Goal: Transaction & Acquisition: Subscribe to service/newsletter

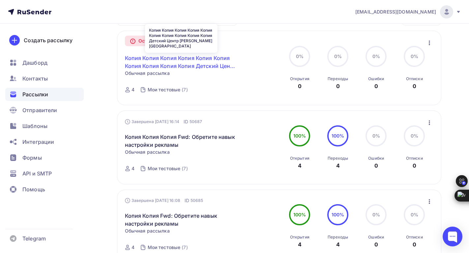
scroll to position [71, 0]
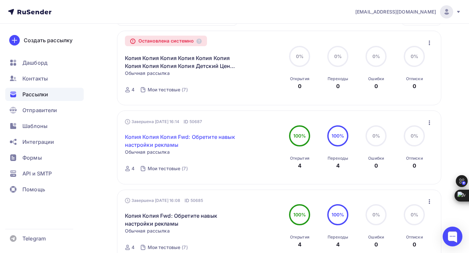
click at [142, 137] on link "Копия Копия Копия Fwd: Обретите навык настройки рекламы" at bounding box center [181, 141] width 113 height 16
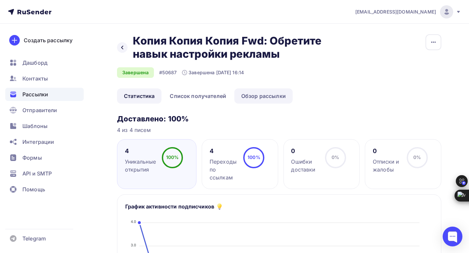
click at [248, 95] on link "Обзор рассылки" at bounding box center [263, 95] width 58 height 15
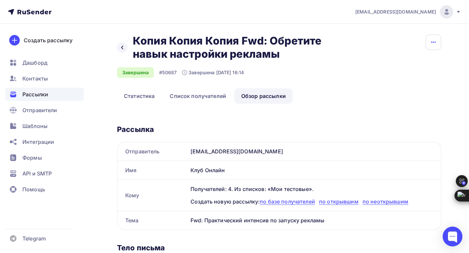
click at [431, 43] on icon "button" at bounding box center [434, 42] width 8 height 8
click at [399, 61] on div "Копировать" at bounding box center [408, 63] width 63 height 8
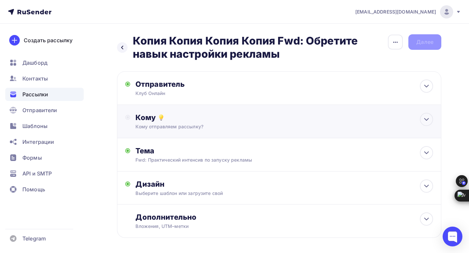
click at [148, 121] on div "Кому" at bounding box center [284, 117] width 298 height 9
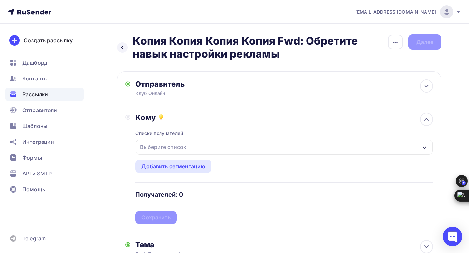
click at [160, 148] on div "Выберите список" at bounding box center [162, 147] width 51 height 12
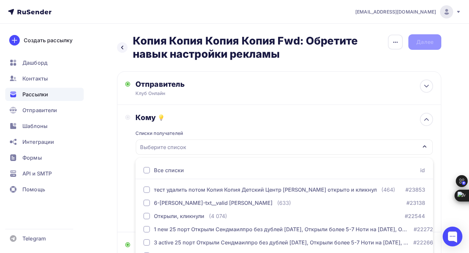
scroll to position [76, 0]
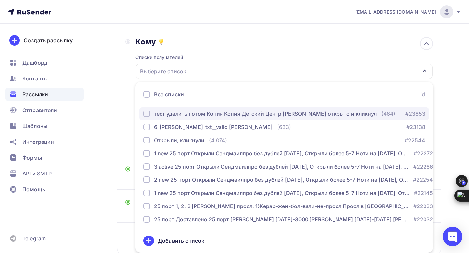
click at [150, 115] on div "button" at bounding box center [146, 113] width 7 height 7
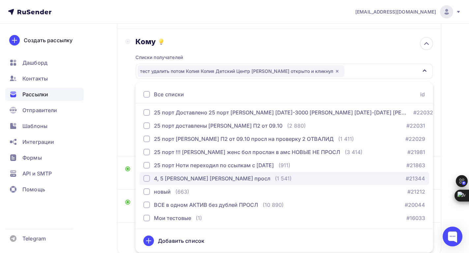
scroll to position [112, 0]
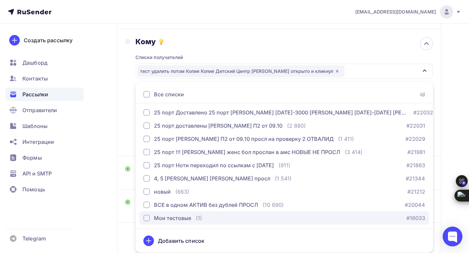
click at [152, 214] on div "Мои тестовые" at bounding box center [167, 218] width 48 height 8
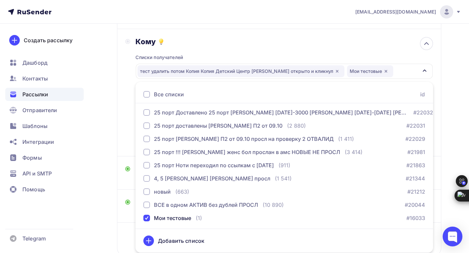
click at [332, 40] on div "Кому" at bounding box center [284, 41] width 298 height 9
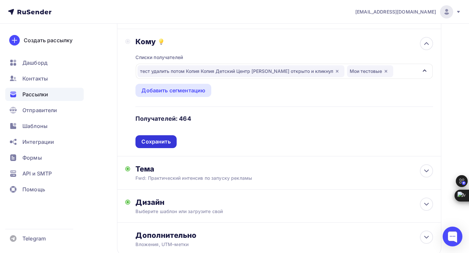
click at [155, 137] on div "Сохранить" at bounding box center [155, 141] width 41 height 13
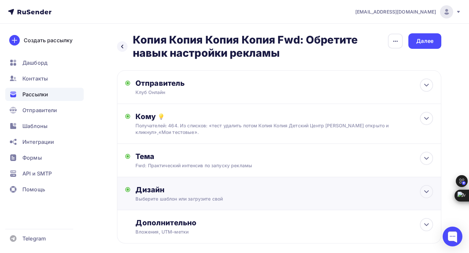
scroll to position [0, 0]
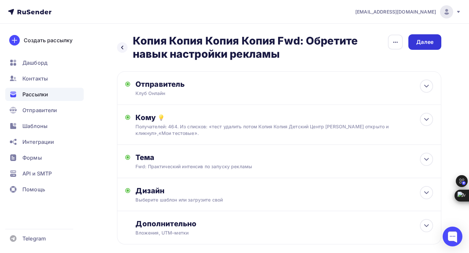
click at [433, 44] on div "Далее" at bounding box center [424, 42] width 17 height 8
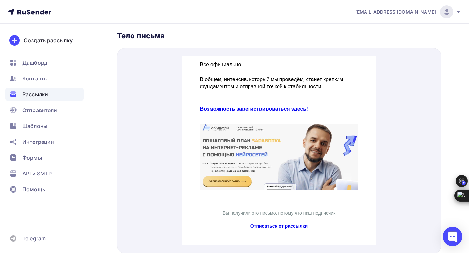
scroll to position [149, 0]
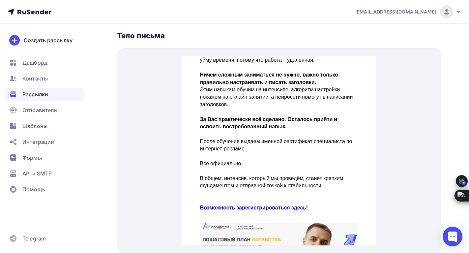
drag, startPoint x: 268, startPoint y: 99, endPoint x: 236, endPoint y: 79, distance: 37.4
click at [236, 79] on p "Этим навыкам обучим на интенсиве: алгоритм настройки покажем на онлайн-занятии,…" at bounding box center [279, 89] width 158 height 22
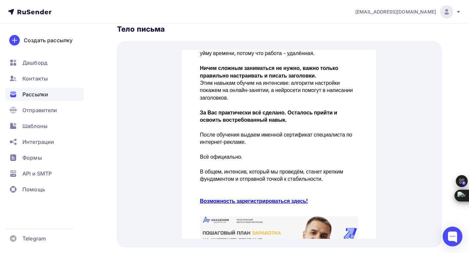
scroll to position [236, 0]
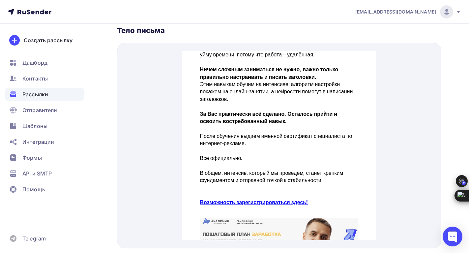
drag, startPoint x: 241, startPoint y: 121, endPoint x: 201, endPoint y: 95, distance: 48.4
click at [201, 95] on p at bounding box center [279, 98] width 158 height 7
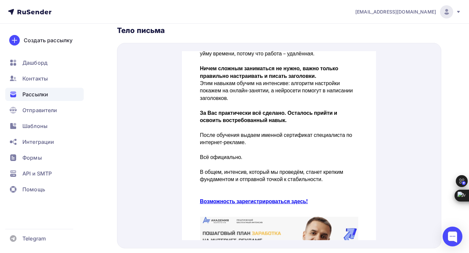
scroll to position [149, 0]
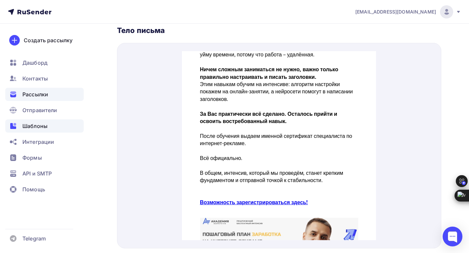
click at [34, 125] on span "Шаблоны" at bounding box center [34, 126] width 25 height 8
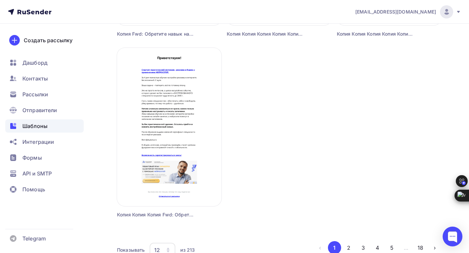
scroll to position [791, 0]
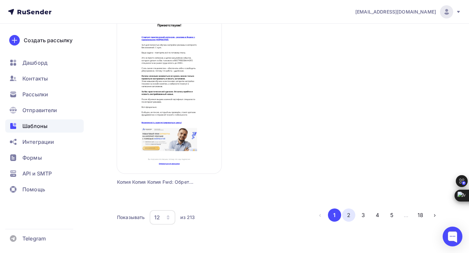
click at [351, 215] on button "2" at bounding box center [348, 214] width 13 height 13
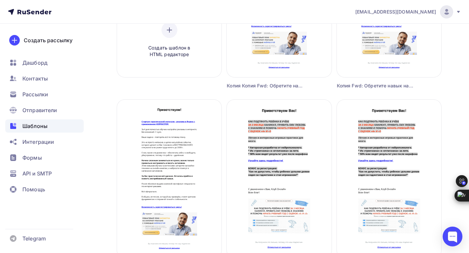
scroll to position [33, 0]
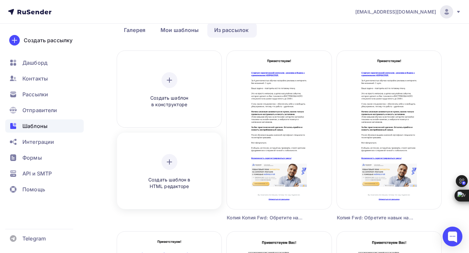
click at [164, 166] on div at bounding box center [170, 162] width 16 height 16
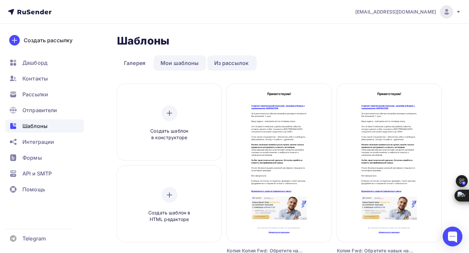
click at [182, 62] on link "Мои шаблоны" at bounding box center [180, 62] width 52 height 15
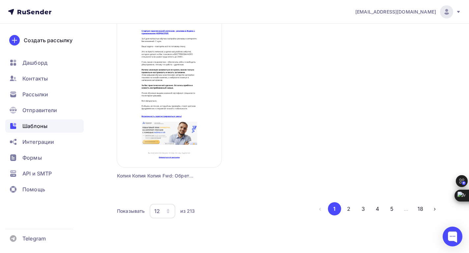
scroll to position [798, 0]
click at [421, 208] on button "18" at bounding box center [420, 208] width 13 height 13
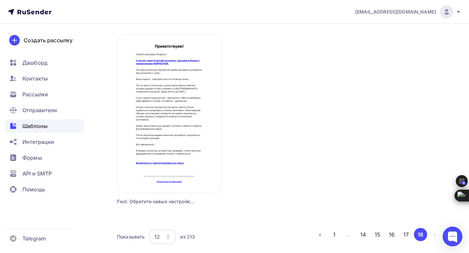
scroll to position [617, 0]
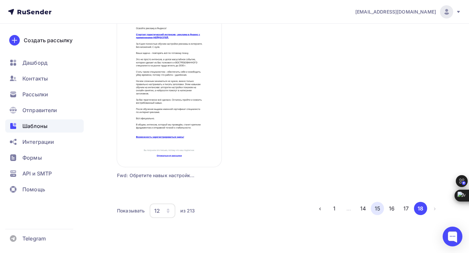
click at [377, 207] on button "15" at bounding box center [377, 208] width 13 height 13
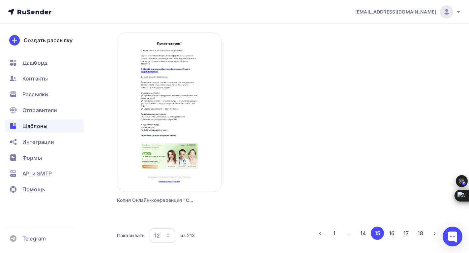
scroll to position [798, 0]
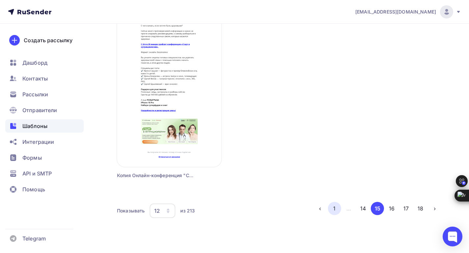
click at [336, 211] on button "1" at bounding box center [334, 208] width 13 height 13
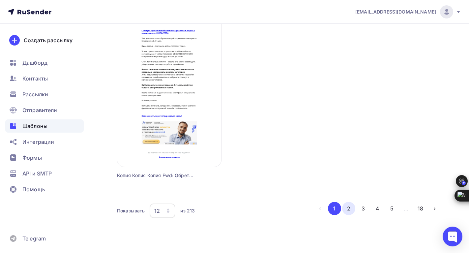
click at [348, 208] on button "2" at bounding box center [348, 208] width 13 height 13
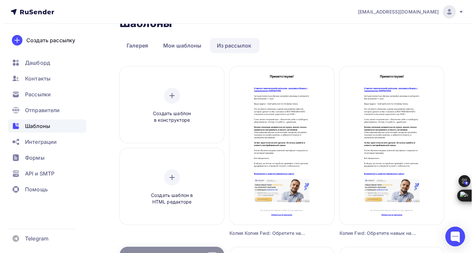
scroll to position [0, 0]
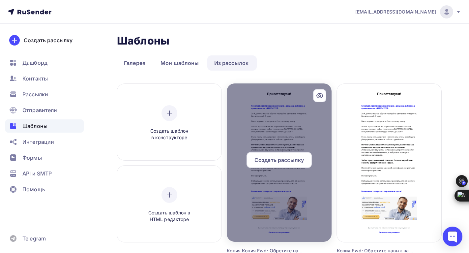
click at [318, 95] on icon at bounding box center [320, 96] width 8 height 8
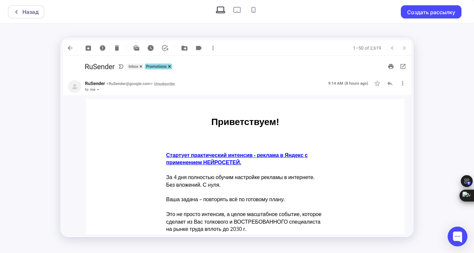
click at [403, 84] on img at bounding box center [237, 86] width 348 height 17
click at [389, 84] on img at bounding box center [237, 86] width 348 height 17
click at [212, 51] on img at bounding box center [237, 47] width 348 height 15
click at [212, 49] on img at bounding box center [237, 47] width 348 height 15
click at [186, 47] on img at bounding box center [237, 47] width 348 height 15
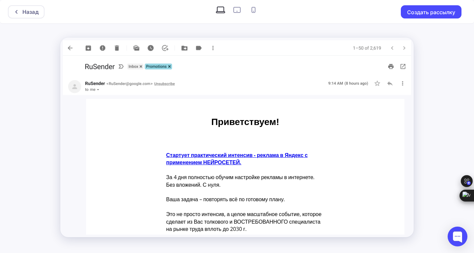
click at [88, 47] on img at bounding box center [237, 47] width 348 height 15
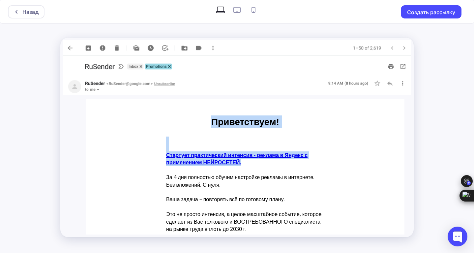
drag, startPoint x: 208, startPoint y: 117, endPoint x: 254, endPoint y: 163, distance: 64.8
click at [237, 158] on strong "Стартует️ практический интенсив - реклама в Яндекс с применением НЕЙРОСЕТЕЙ." at bounding box center [236, 158] width 141 height 15
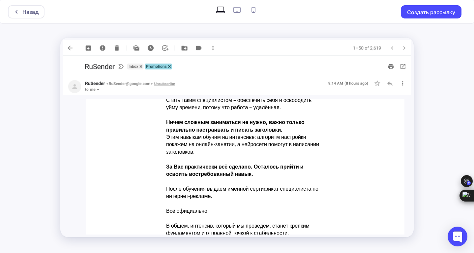
scroll to position [165, 0]
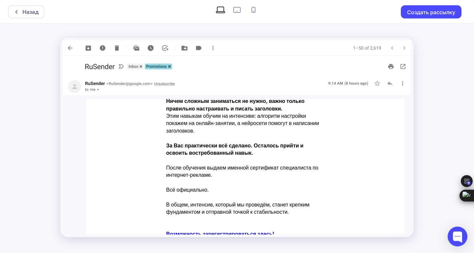
click at [70, 48] on img at bounding box center [237, 47] width 348 height 15
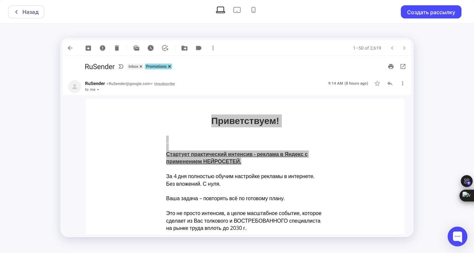
scroll to position [0, 0]
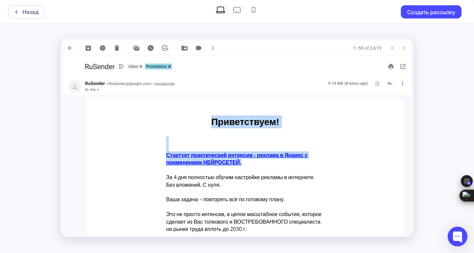
click at [318, 132] on td "Приветствуем!" at bounding box center [245, 116] width 165 height 34
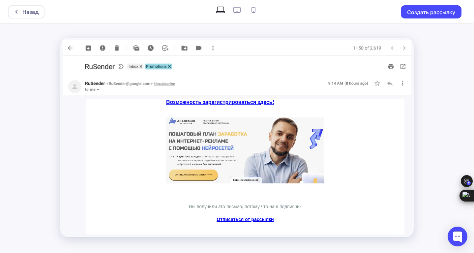
scroll to position [301, 0]
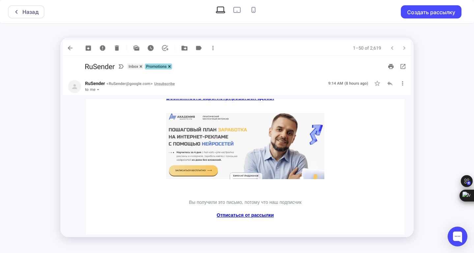
drag, startPoint x: 269, startPoint y: 135, endPoint x: 236, endPoint y: 127, distance: 33.7
click at [236, 127] on img at bounding box center [245, 146] width 158 height 66
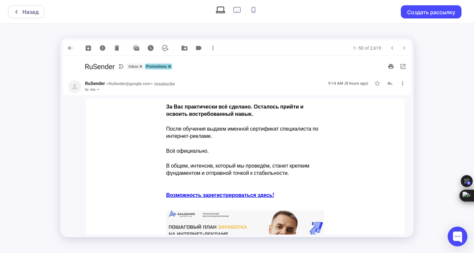
scroll to position [202, 0]
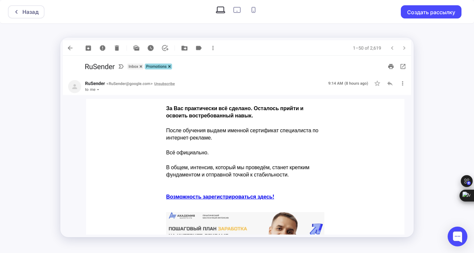
click at [212, 47] on img at bounding box center [237, 47] width 348 height 15
click at [405, 49] on img at bounding box center [237, 47] width 348 height 15
click at [392, 46] on img at bounding box center [237, 47] width 348 height 15
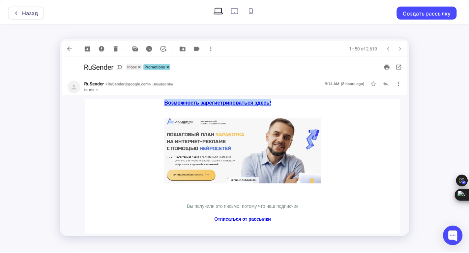
scroll to position [297, 0]
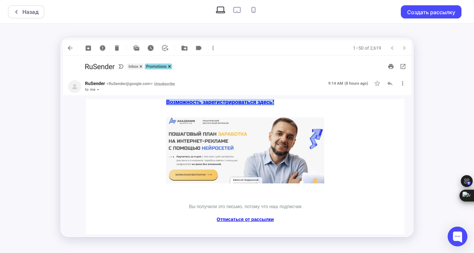
drag, startPoint x: 210, startPoint y: 118, endPoint x: 311, endPoint y: 207, distance: 135.0
click at [311, 207] on div "Приветствуем! Стартует️ практический интенсив - реклама в Яндекс с применением …" at bounding box center [245, 20] width 165 height 436
copy div "Loremipsumdo! Sitametc️ adipiscingel seddoeiu - tempori u Labore e doloremagna …"
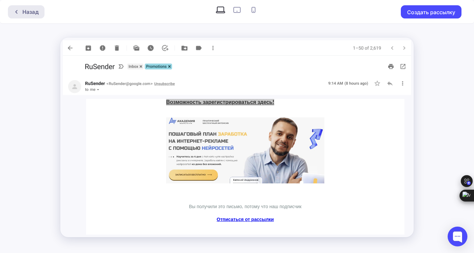
click at [18, 12] on icon at bounding box center [16, 11] width 5 height 5
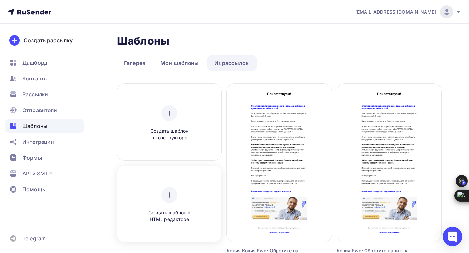
click at [170, 195] on icon at bounding box center [169, 195] width 5 height 0
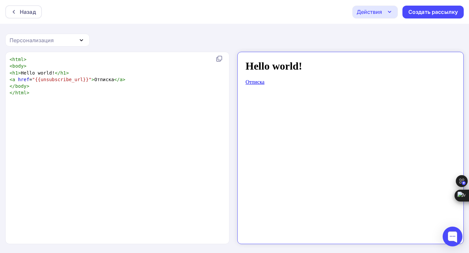
click at [297, 60] on h1 "Hello world!" at bounding box center [345, 60] width 210 height 12
click at [289, 56] on h1 "Hello world!" at bounding box center [345, 60] width 210 height 12
drag, startPoint x: 296, startPoint y: 58, endPoint x: 245, endPoint y: 58, distance: 51.1
click at [244, 58] on h1 "Hello world!" at bounding box center [345, 60] width 210 height 12
click at [243, 59] on h1 "Hello world!" at bounding box center [345, 60] width 210 height 12
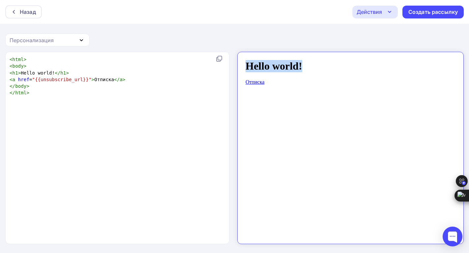
drag, startPoint x: 243, startPoint y: 59, endPoint x: 240, endPoint y: 59, distance: 3.3
click at [240, 59] on h1 "Hello world!" at bounding box center [345, 60] width 210 height 12
click at [376, 14] on div "Действия" at bounding box center [369, 12] width 25 height 8
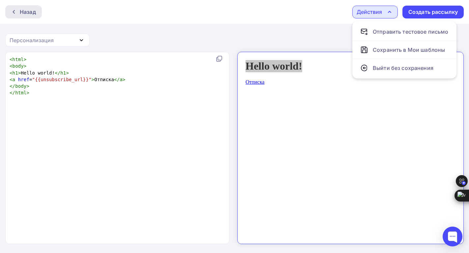
click at [16, 14] on icon at bounding box center [13, 11] width 5 height 5
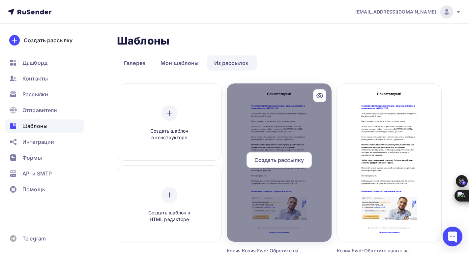
click at [320, 95] on icon at bounding box center [320, 96] width 2 height 2
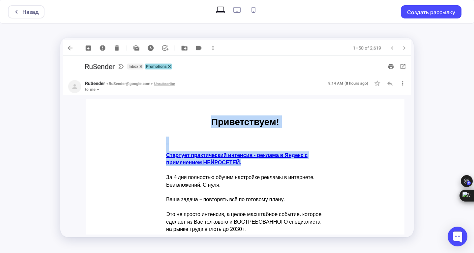
drag, startPoint x: 202, startPoint y: 120, endPoint x: 250, endPoint y: 159, distance: 62.1
click at [261, 164] on p "Стартует️ практический интенсив - реклама в Яндекс с применением НЕЙРОСЕТЕЙ." at bounding box center [245, 158] width 158 height 15
click at [203, 122] on div "Приветствуем!" at bounding box center [245, 121] width 158 height 13
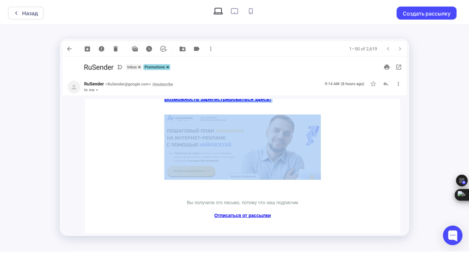
scroll to position [301, 0]
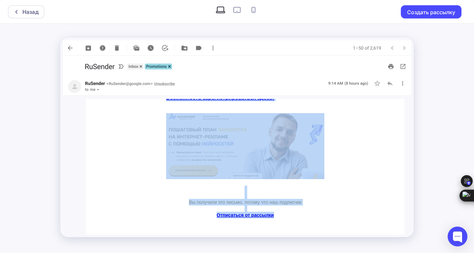
drag, startPoint x: 207, startPoint y: 119, endPoint x: 294, endPoint y: 214, distance: 129.5
click at [294, 214] on div "Приветствуем! Стартует️ практический интенсив - реклама в Яндекс с применением …" at bounding box center [245, 16] width 165 height 436
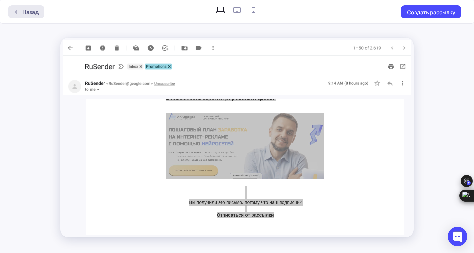
click at [20, 15] on div "Назад" at bounding box center [26, 11] width 37 height 13
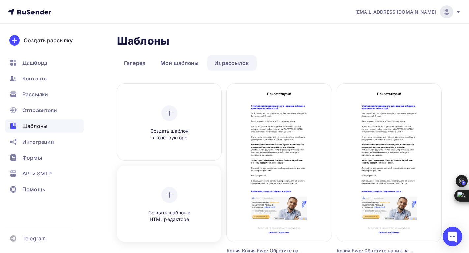
click at [170, 192] on icon at bounding box center [170, 195] width 8 height 8
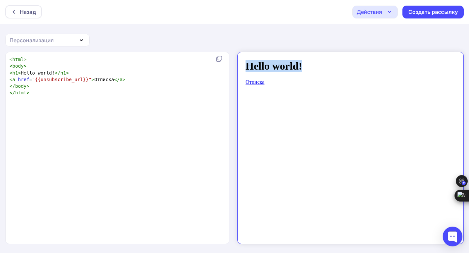
drag, startPoint x: 240, startPoint y: 59, endPoint x: 299, endPoint y: 59, distance: 58.4
click at [299, 59] on h1 "Hello world!" at bounding box center [345, 60] width 210 height 12
click at [299, 62] on h1 "Hello world!" at bounding box center [345, 60] width 210 height 12
click at [298, 61] on h1 "Hello world!" at bounding box center [345, 60] width 210 height 12
drag, startPoint x: 296, startPoint y: 60, endPoint x: 240, endPoint y: 55, distance: 56.2
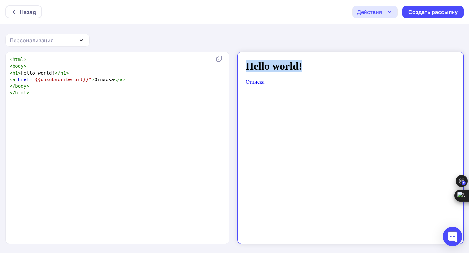
click at [240, 55] on h1 "Hello world!" at bounding box center [345, 60] width 210 height 12
click at [322, 72] on body "Hello world! Отписка" at bounding box center [345, 144] width 210 height 181
drag, startPoint x: 273, startPoint y: 63, endPoint x: 250, endPoint y: 62, distance: 23.7
click at [269, 62] on h1 "Hello world!" at bounding box center [345, 60] width 210 height 12
drag, startPoint x: 294, startPoint y: 60, endPoint x: 288, endPoint y: 60, distance: 5.6
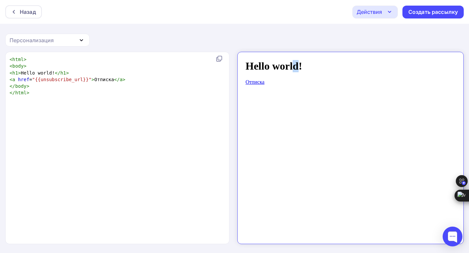
click at [288, 60] on h1 "Hello world!" at bounding box center [345, 60] width 210 height 12
drag, startPoint x: 300, startPoint y: 61, endPoint x: 471, endPoint y: 109, distance: 177.3
click at [237, 52] on html "Hello world! Отписка" at bounding box center [345, 145] width 216 height 186
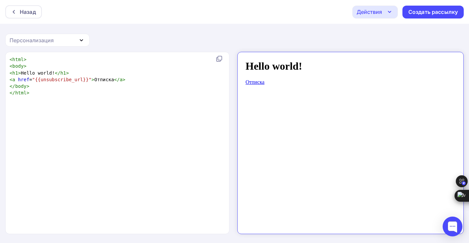
click at [82, 37] on icon "button" at bounding box center [81, 40] width 8 height 8
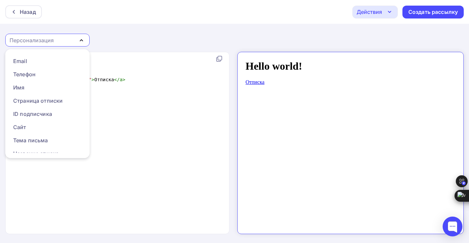
click at [80, 42] on icon "button" at bounding box center [81, 40] width 8 height 8
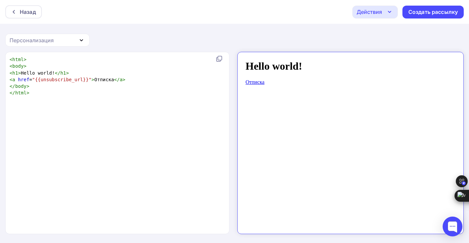
click at [80, 42] on icon "button" at bounding box center [81, 40] width 8 height 8
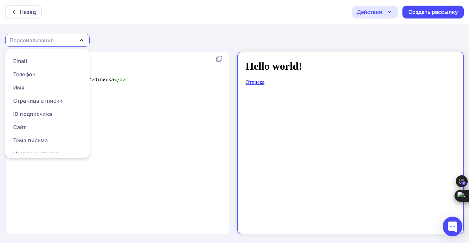
click at [121, 36] on div "Назад Действия Отправить тестовое письмо Сохранить в Мои шаблоны Выйти без сохр…" at bounding box center [234, 121] width 469 height 243
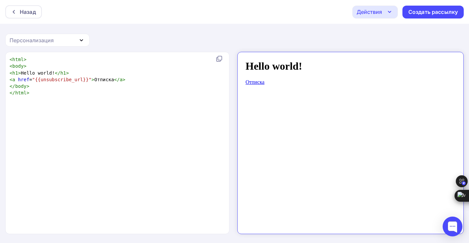
drag, startPoint x: 304, startPoint y: 68, endPoint x: 298, endPoint y: 61, distance: 8.4
click at [304, 67] on body "Hello world! Отписка" at bounding box center [345, 139] width 210 height 171
click at [297, 60] on h1 "Hello world!" at bounding box center [345, 60] width 210 height 12
click at [270, 63] on h1 "Hello world!" at bounding box center [345, 60] width 210 height 12
drag, startPoint x: 243, startPoint y: 62, endPoint x: 308, endPoint y: 65, distance: 64.7
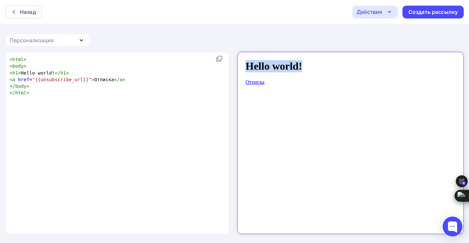
click at [308, 65] on h1 "Hello world!" at bounding box center [345, 60] width 210 height 12
click at [324, 79] on body "Hello world! Отписка" at bounding box center [345, 139] width 210 height 171
click at [271, 81] on body "Hello world! Отписка" at bounding box center [345, 139] width 210 height 171
drag, startPoint x: 20, startPoint y: 72, endPoint x: 49, endPoint y: 72, distance: 29.0
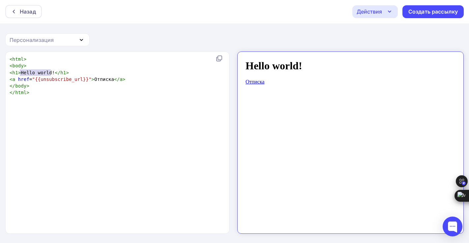
click at [50, 72] on span "< h1 > Hello world! </ h1 >" at bounding box center [39, 72] width 59 height 5
type textarea "​Hello world!"
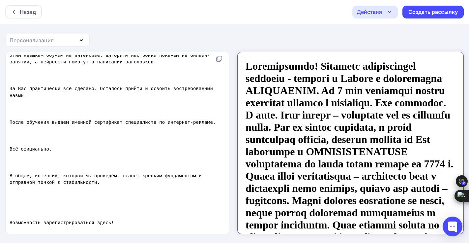
scroll to position [122, 0]
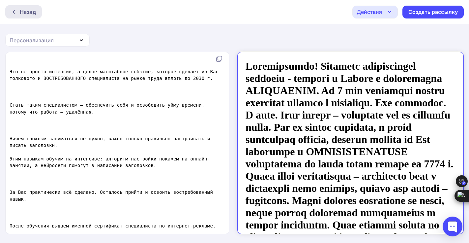
click at [18, 15] on div "Назад" at bounding box center [23, 11] width 37 height 13
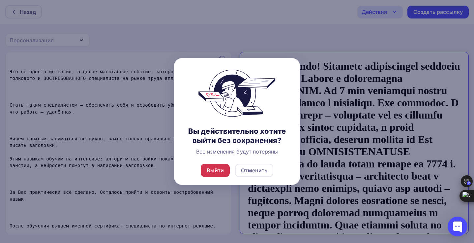
click at [208, 173] on div "Выйти" at bounding box center [215, 170] width 17 height 8
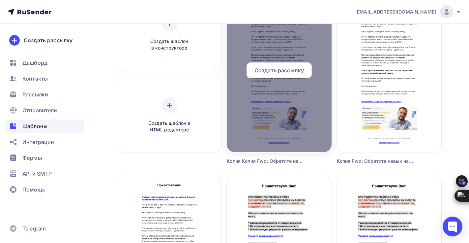
scroll to position [99, 0]
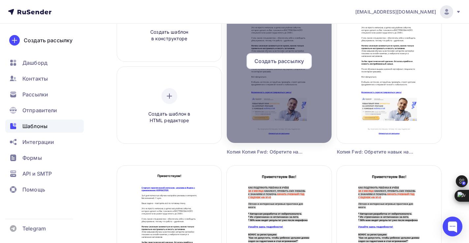
drag, startPoint x: 253, startPoint y: 129, endPoint x: 236, endPoint y: 113, distance: 22.9
click at [236, 113] on div at bounding box center [279, 64] width 105 height 158
click at [262, 91] on div at bounding box center [279, 64] width 105 height 158
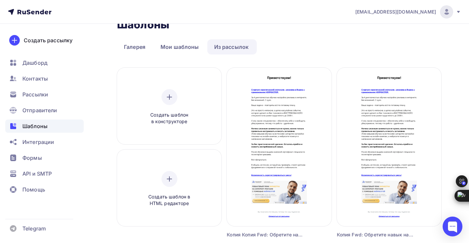
scroll to position [33, 0]
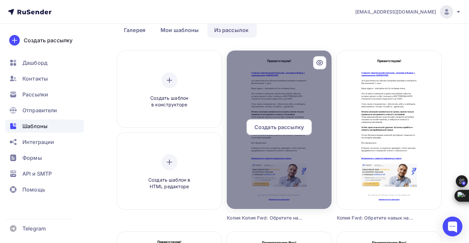
click at [276, 78] on div at bounding box center [279, 129] width 105 height 158
click at [276, 91] on div at bounding box center [279, 129] width 105 height 158
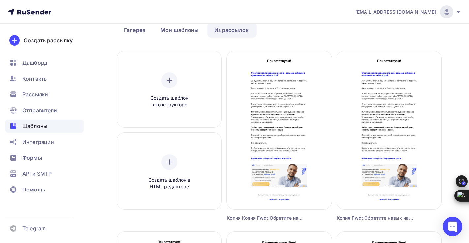
click at [298, 28] on ul "Галерея Мои шаблоны Из рассылок" at bounding box center [279, 29] width 324 height 15
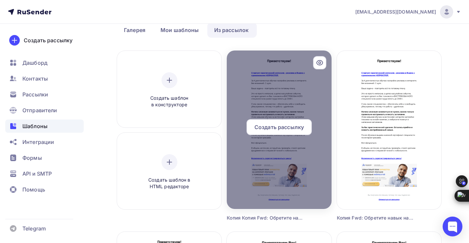
click at [289, 114] on div at bounding box center [279, 129] width 105 height 158
click at [275, 77] on div at bounding box center [279, 129] width 105 height 158
click at [317, 63] on icon at bounding box center [320, 63] width 8 height 8
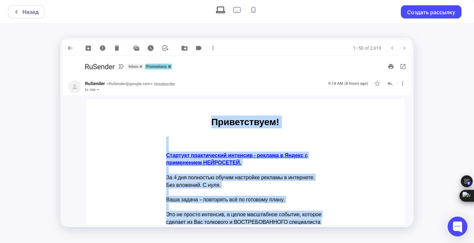
drag, startPoint x: 398, startPoint y: 110, endPoint x: 407, endPoint y: 153, distance: 43.2
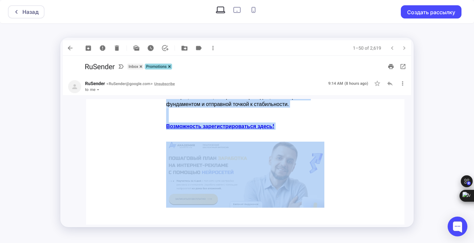
scroll to position [311, 0]
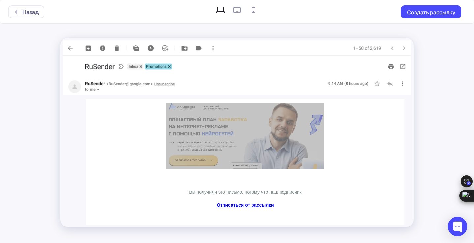
click at [404, 49] on img at bounding box center [237, 47] width 348 height 15
click at [391, 48] on img at bounding box center [237, 47] width 348 height 15
click at [404, 82] on img at bounding box center [237, 86] width 348 height 17
click at [85, 49] on img at bounding box center [237, 47] width 348 height 15
click at [89, 49] on img at bounding box center [237, 47] width 348 height 15
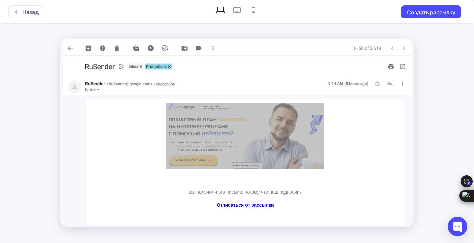
click at [184, 48] on img at bounding box center [237, 47] width 348 height 15
click at [121, 93] on img at bounding box center [237, 86] width 348 height 17
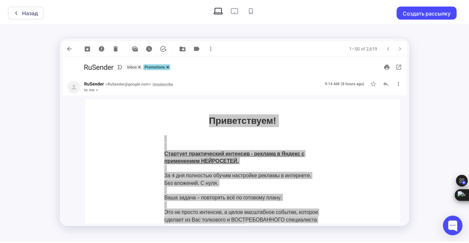
scroll to position [0, 0]
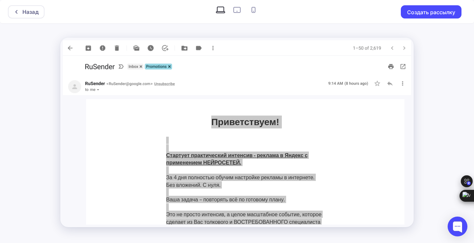
click at [424, 62] on div "Назад Создать рассылку" at bounding box center [237, 121] width 474 height 243
click at [28, 13] on div "Назад" at bounding box center [30, 12] width 16 height 8
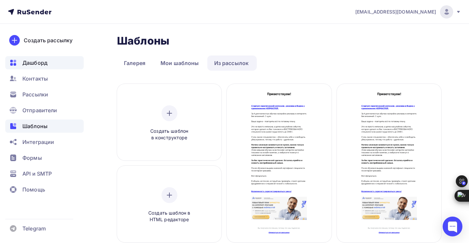
click at [32, 61] on span "Дашборд" at bounding box center [34, 63] width 25 height 8
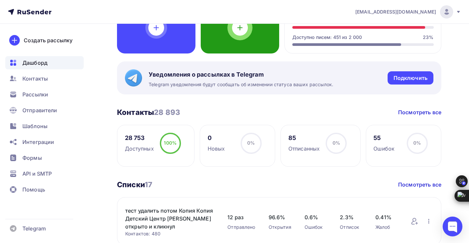
scroll to position [99, 0]
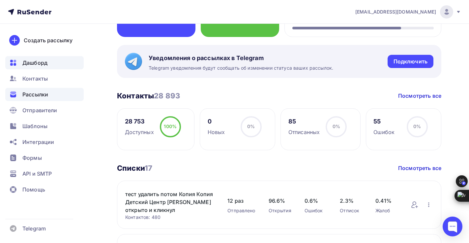
click at [44, 92] on span "Рассылки" at bounding box center [35, 94] width 26 height 8
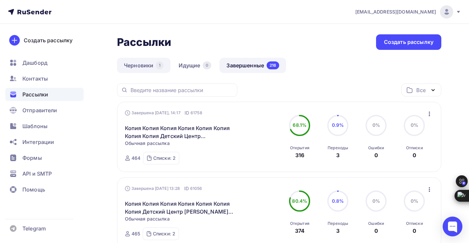
click at [138, 66] on link "Черновики 1" at bounding box center [143, 65] width 53 height 15
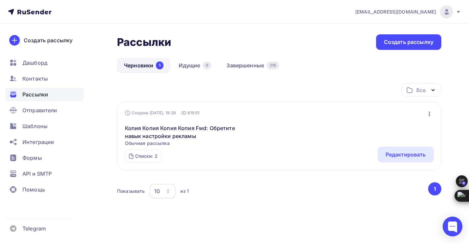
click at [429, 113] on icon "button" at bounding box center [430, 114] width 8 height 8
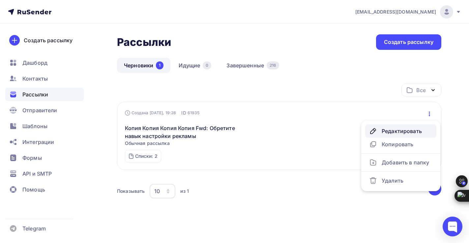
click at [397, 130] on div "Редактировать" at bounding box center [400, 131] width 63 height 8
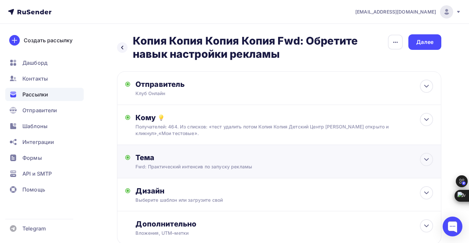
click at [170, 167] on div "Fwd: Практический интенсив по запуску рекламы" at bounding box center [193, 166] width 117 height 7
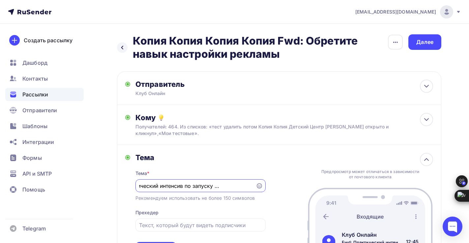
scroll to position [0, 31]
drag, startPoint x: 240, startPoint y: 187, endPoint x: 256, endPoint y: 190, distance: 15.8
click at [256, 190] on div "Fwd: Практический интенсив по запуску рекламы с ИИ" at bounding box center [200, 185] width 130 height 13
type input "Fwd: Практический интенсив по запуску рекламы"
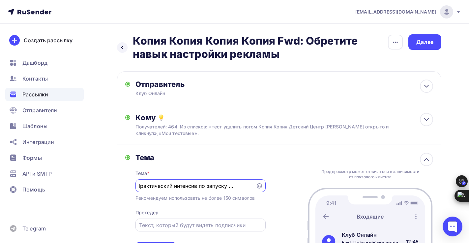
scroll to position [0, 0]
click at [154, 229] on input "text" at bounding box center [200, 225] width 123 height 8
paste input "с ИИ"
click at [144, 227] on input "с ИИ" at bounding box center [200, 225] width 123 height 8
click at [140, 227] on input "с помощью ИИ" at bounding box center [200, 225] width 123 height 8
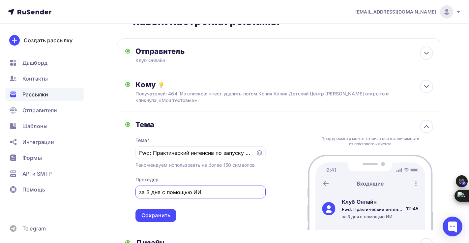
scroll to position [66, 0]
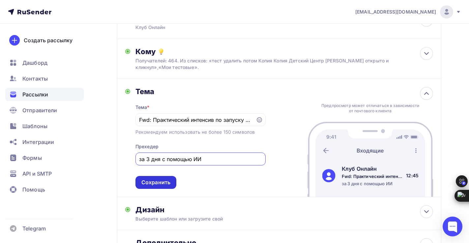
type input "за 3 дня с помощью ИИ"
click at [166, 181] on div "Сохранить" at bounding box center [155, 182] width 29 height 8
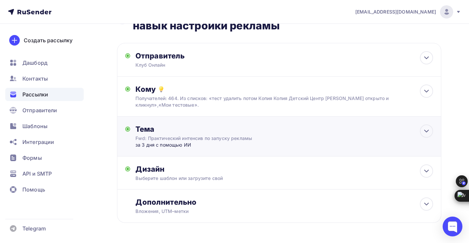
scroll to position [0, 0]
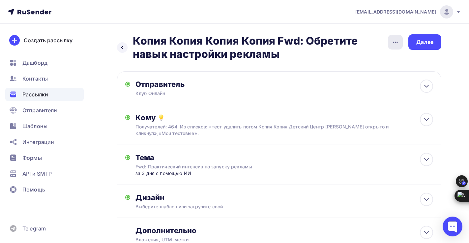
click at [396, 43] on icon "button" at bounding box center [396, 42] width 8 height 8
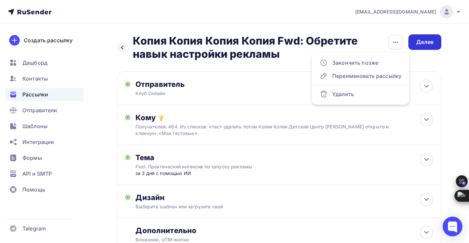
click at [420, 44] on div "Далее" at bounding box center [424, 42] width 17 height 8
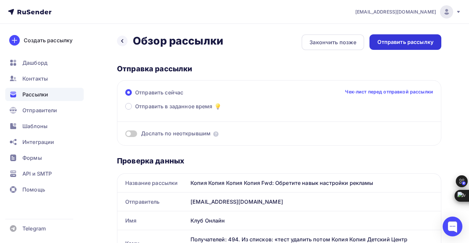
click at [388, 48] on div "Отправить рассылку" at bounding box center [406, 41] width 72 height 15
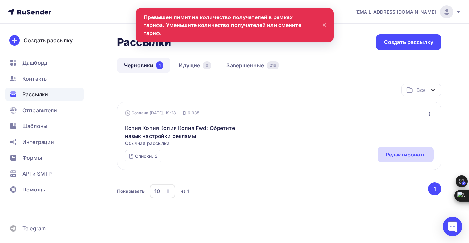
click at [391, 155] on div "Редактировать" at bounding box center [406, 154] width 40 height 8
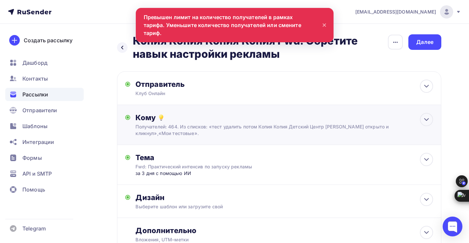
click at [149, 128] on div "Получателей: 464. Из списков: «тест удалить потом Копия Копия Детский Центр [PE…" at bounding box center [269, 129] width 268 height 13
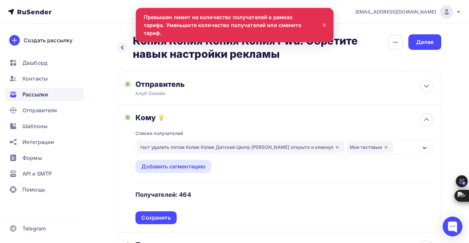
click at [411, 146] on div "тест удалить потом Копия Копия Детский Центр [PERSON_NAME] открыто и кликнул Мо…" at bounding box center [284, 146] width 297 height 15
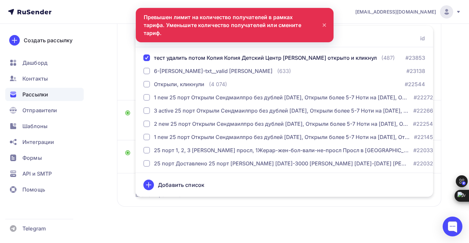
scroll to position [139, 0]
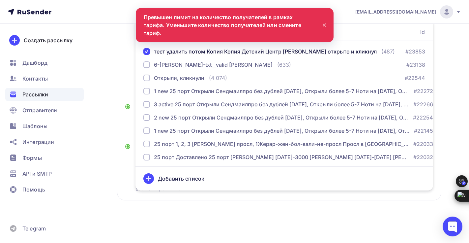
click at [257, 201] on div "Назад Копия Копия Копия Копия Fwd: Обретите навык настройки рекламы Копия Копия…" at bounding box center [279, 56] width 324 height 320
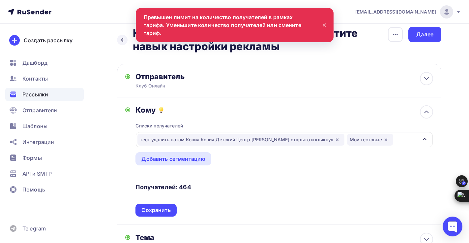
scroll to position [0, 0]
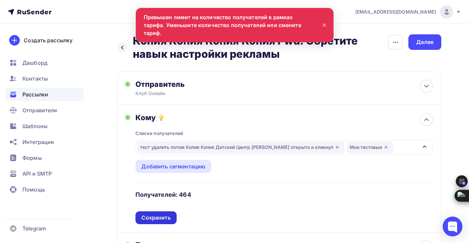
click at [154, 216] on div "Сохранить" at bounding box center [155, 218] width 29 height 8
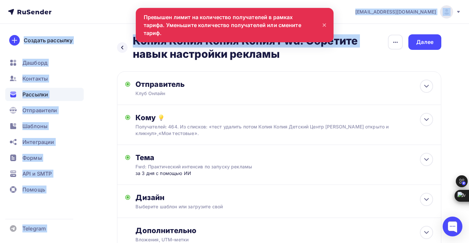
drag, startPoint x: 143, startPoint y: 17, endPoint x: 283, endPoint y: 29, distance: 139.9
click at [283, 29] on div "[EMAIL_ADDRESS][DOMAIN_NAME] Аккаунт Тарифы Выйти Создать рассылку [GEOGRAPHIC_…" at bounding box center [234, 146] width 469 height 293
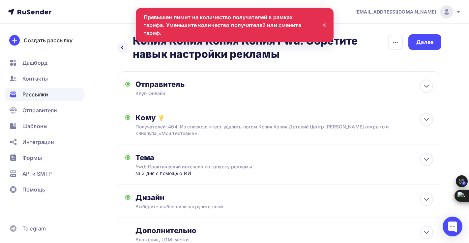
click at [380, 65] on div "Назад Копия Копия Копия Копия Fwd: Обретите навык настройки рекламы Копия Копия…" at bounding box center [279, 150] width 324 height 233
click at [456, 226] on div at bounding box center [453, 226] width 20 height 20
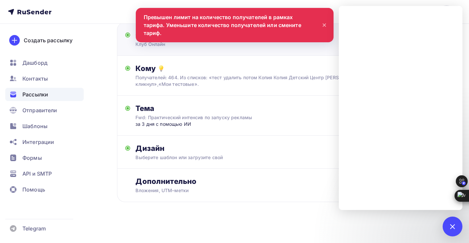
scroll to position [52, 0]
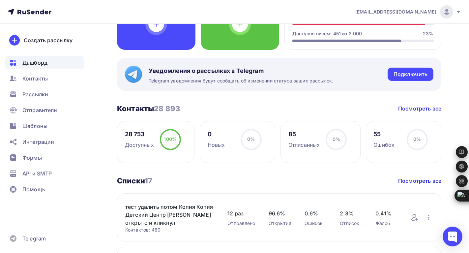
scroll to position [99, 0]
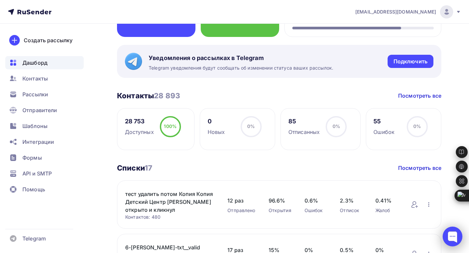
click at [451, 238] on div at bounding box center [453, 236] width 20 height 20
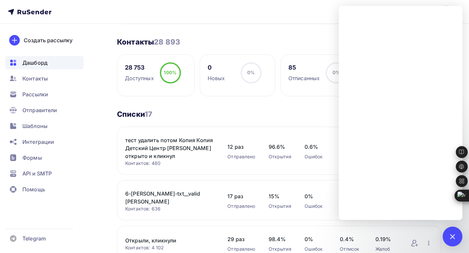
scroll to position [132, 0]
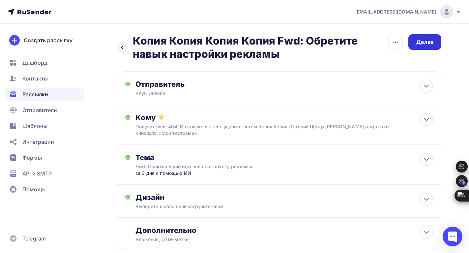
click at [417, 44] on div "Далее" at bounding box center [424, 42] width 17 height 8
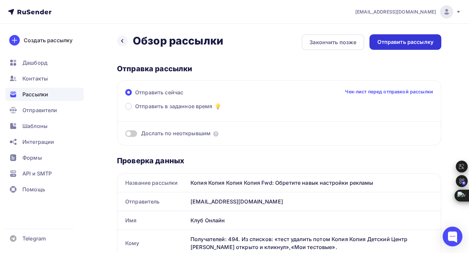
click at [393, 44] on div "Отправить рассылку" at bounding box center [405, 42] width 56 height 8
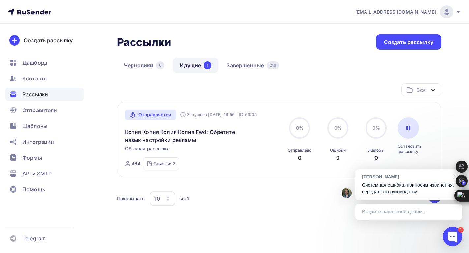
click at [382, 185] on p "Системная ошибка, приносим извинения, передал это руководству" at bounding box center [409, 189] width 94 height 14
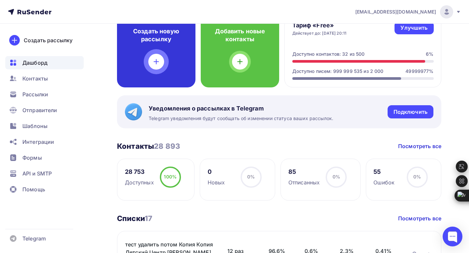
scroll to position [66, 0]
